Goal: Task Accomplishment & Management: Manage account settings

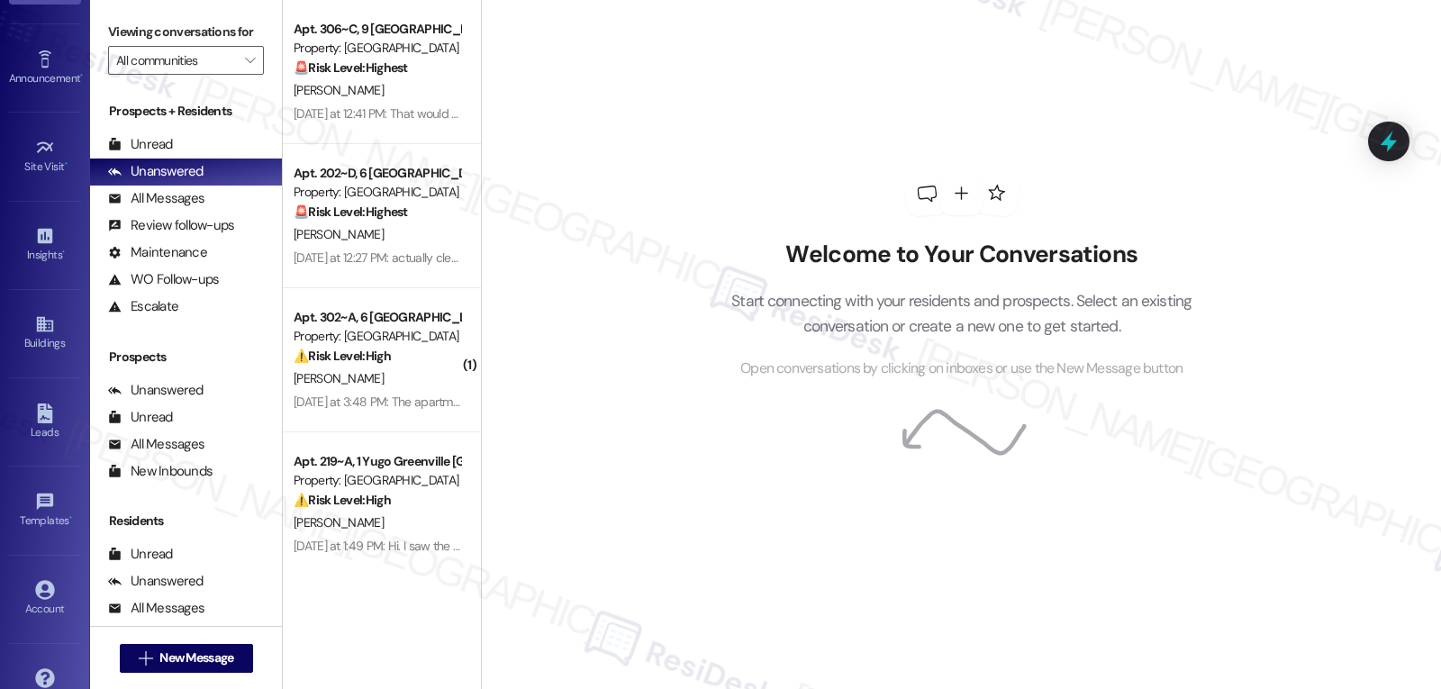
scroll to position [170, 0]
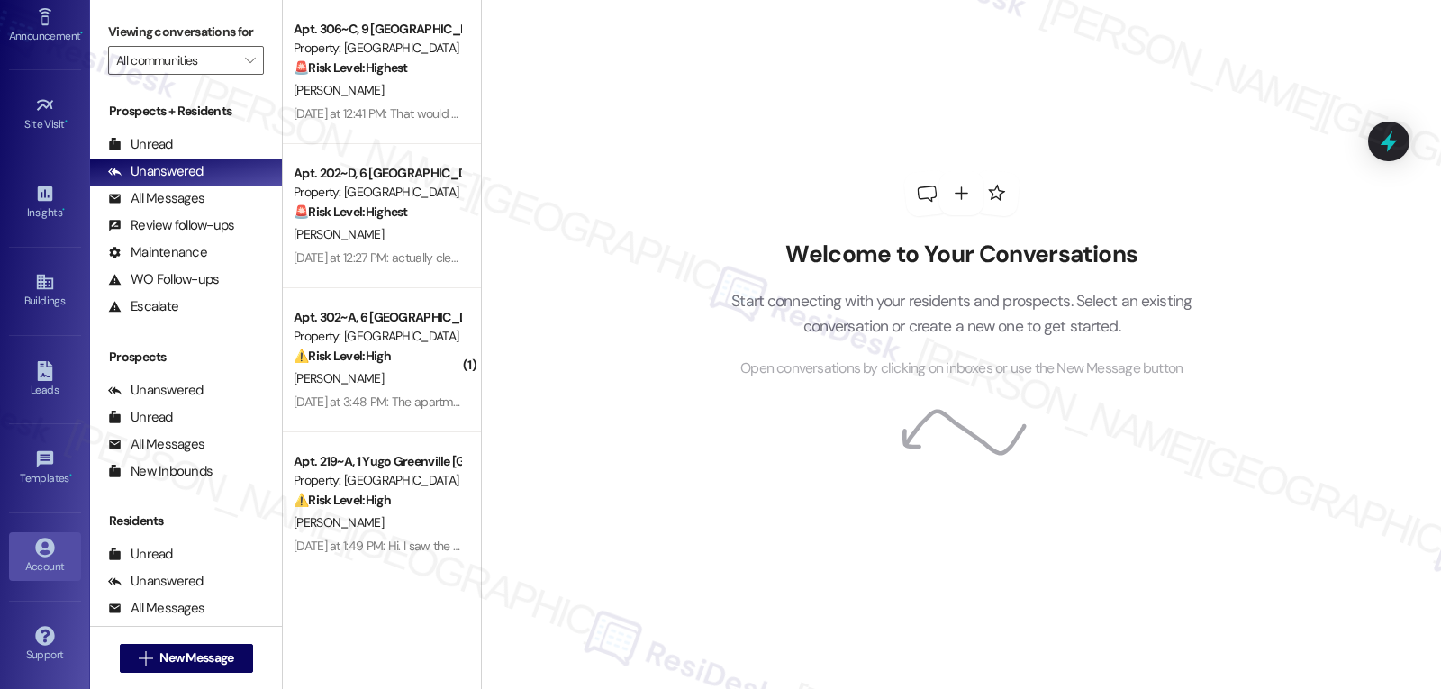
click at [46, 558] on div "Account" at bounding box center [45, 567] width 90 height 18
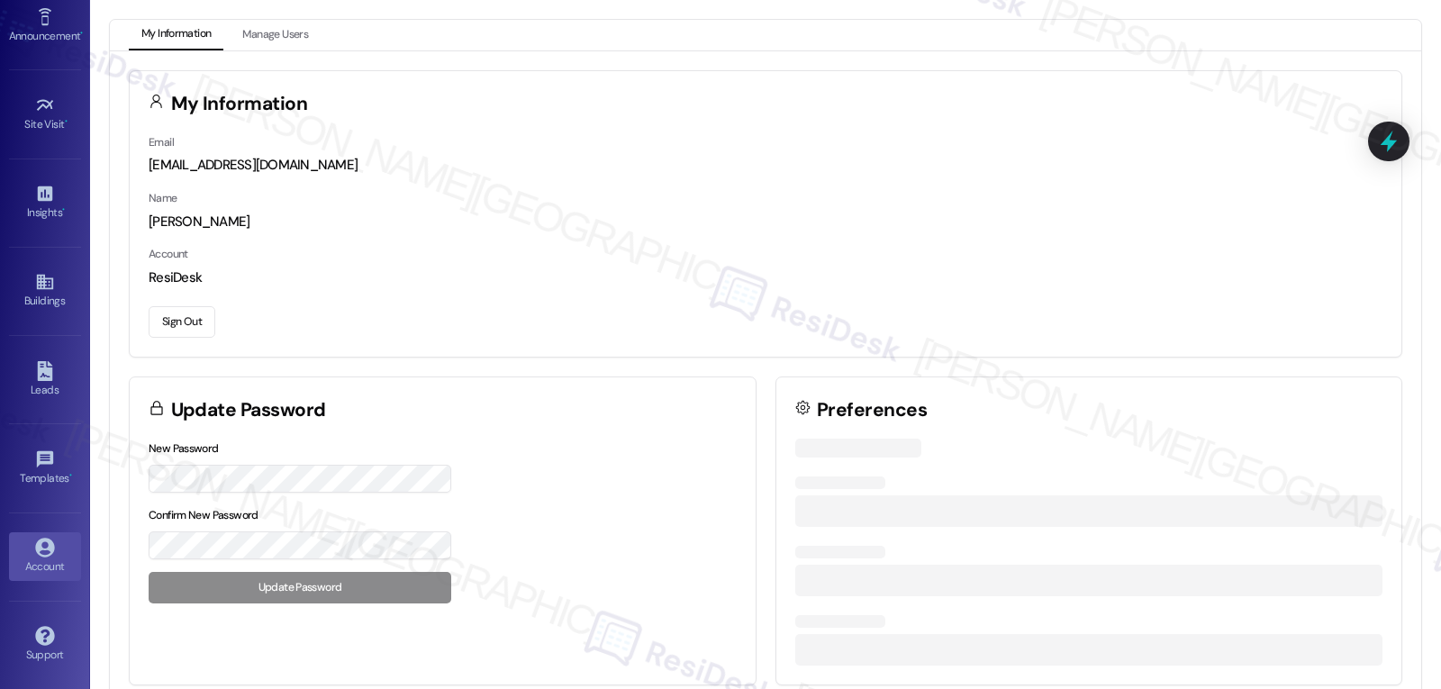
click at [186, 328] on button "Sign Out" at bounding box center [182, 322] width 67 height 32
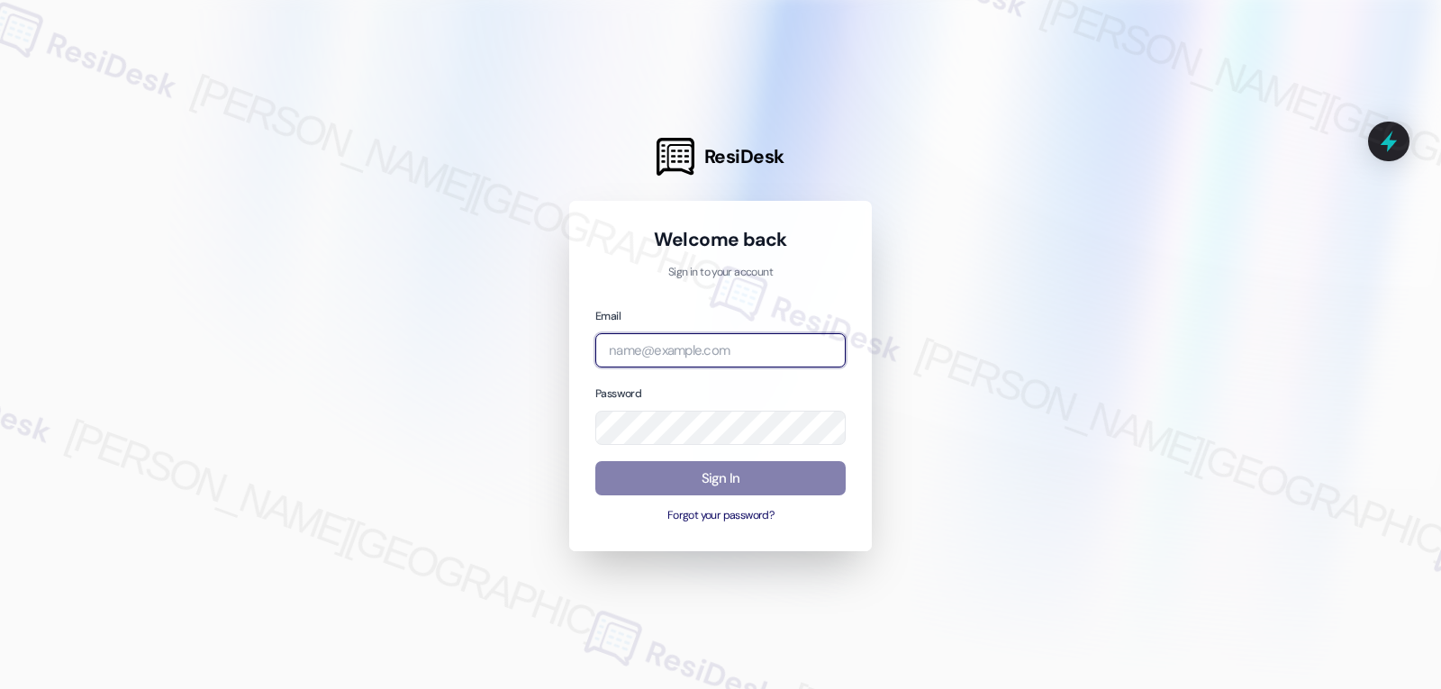
click at [696, 344] on input "email" at bounding box center [720, 350] width 250 height 35
paste input "automated-surveys-birchstone_residential-jomar.punay@birchstone_[DOMAIN_NAME]"
type input "automated-surveys-birchstone_residential-jomar.punay@birchstone_[DOMAIN_NAME]"
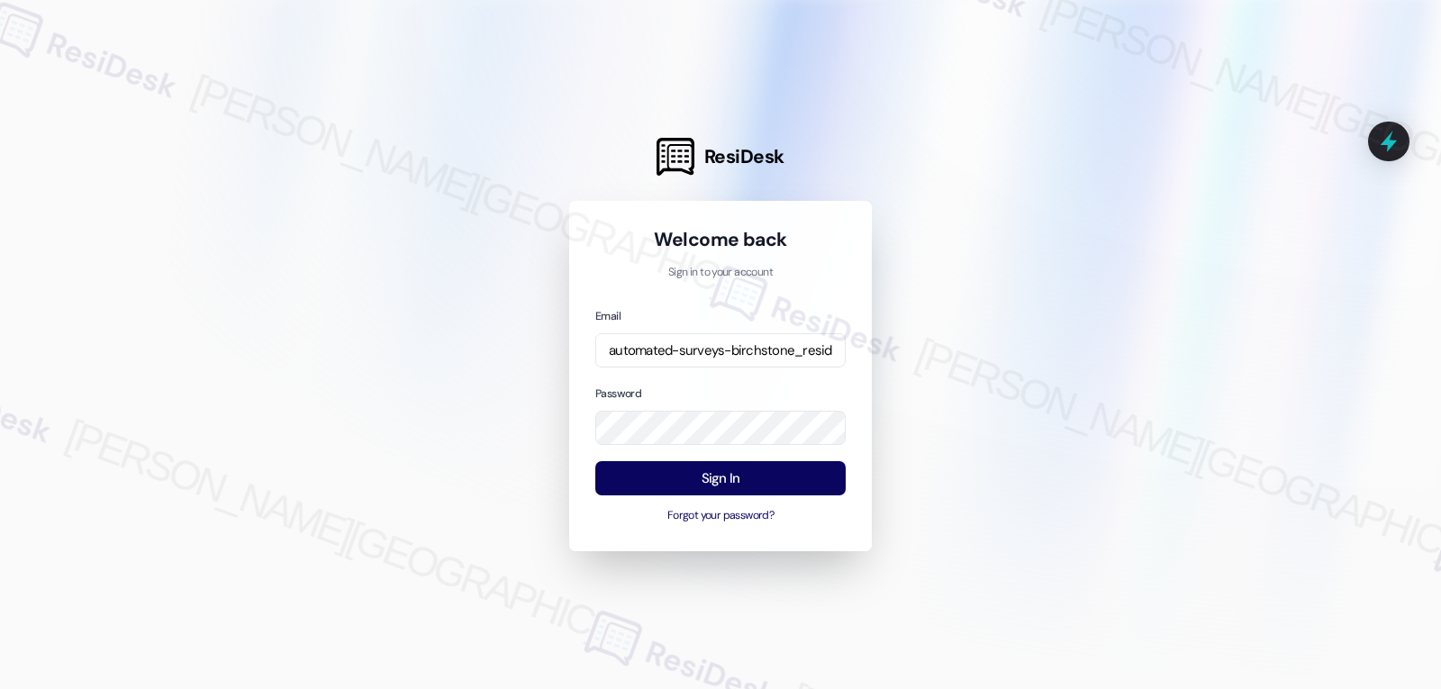
click at [457, 350] on div at bounding box center [720, 344] width 1441 height 689
click at [725, 470] on button "Sign In" at bounding box center [720, 478] width 250 height 35
